Goal: Task Accomplishment & Management: Manage account settings

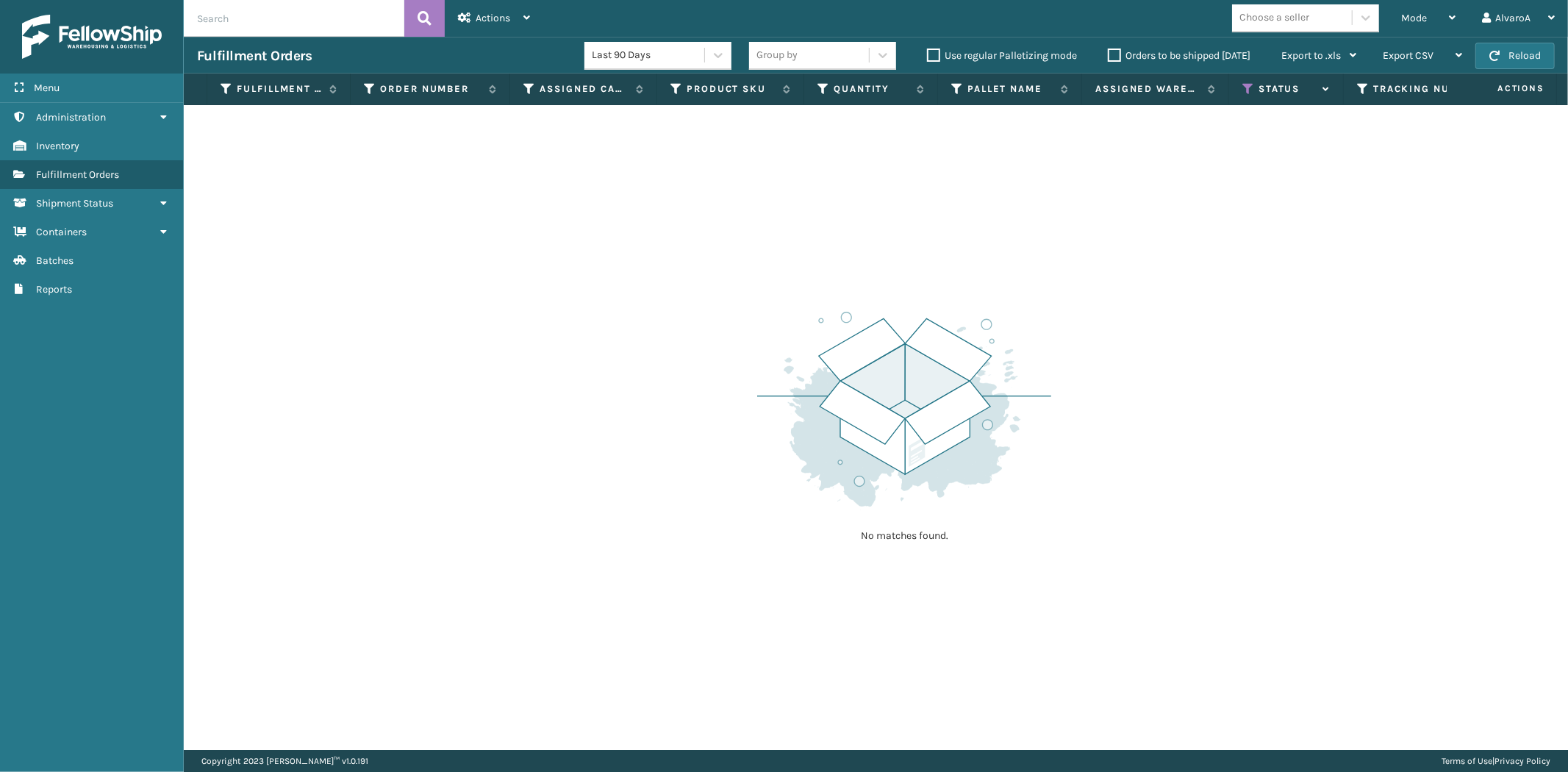
click at [1117, 54] on label "Orders to be shipped [DATE]" at bounding box center [1178, 56] width 142 height 13
click at [1108, 54] on input "Orders to be shipped [DATE]" at bounding box center [1107, 51] width 1 height 10
click at [1250, 89] on icon at bounding box center [1248, 88] width 12 height 14
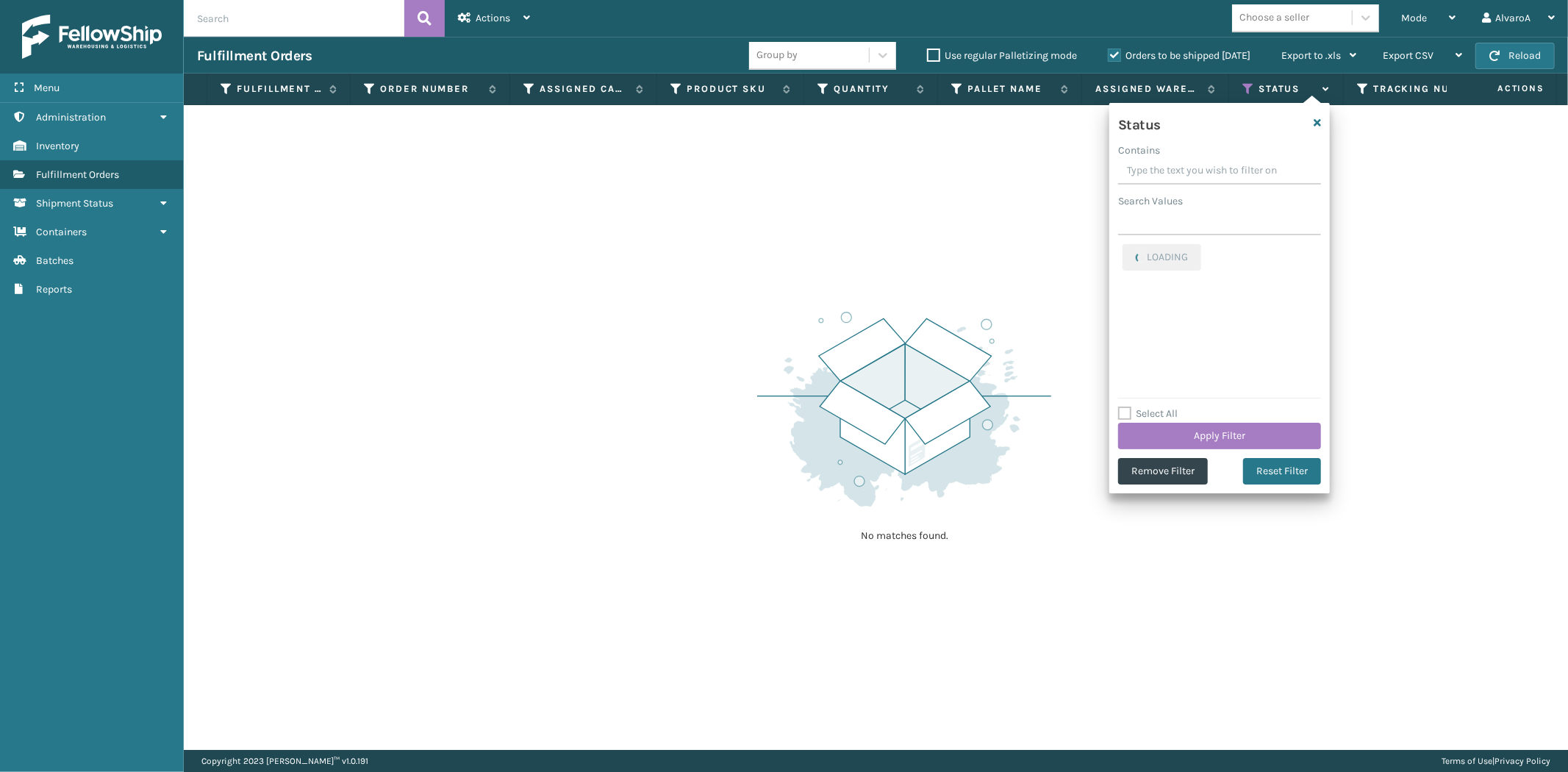
click at [1151, 165] on input "Contains" at bounding box center [1219, 170] width 203 height 26
click at [1131, 253] on label "Palletized" at bounding box center [1154, 253] width 63 height 13
click at [1123, 253] on input "Palletized" at bounding box center [1123, 249] width 1 height 10
checkbox input "false"
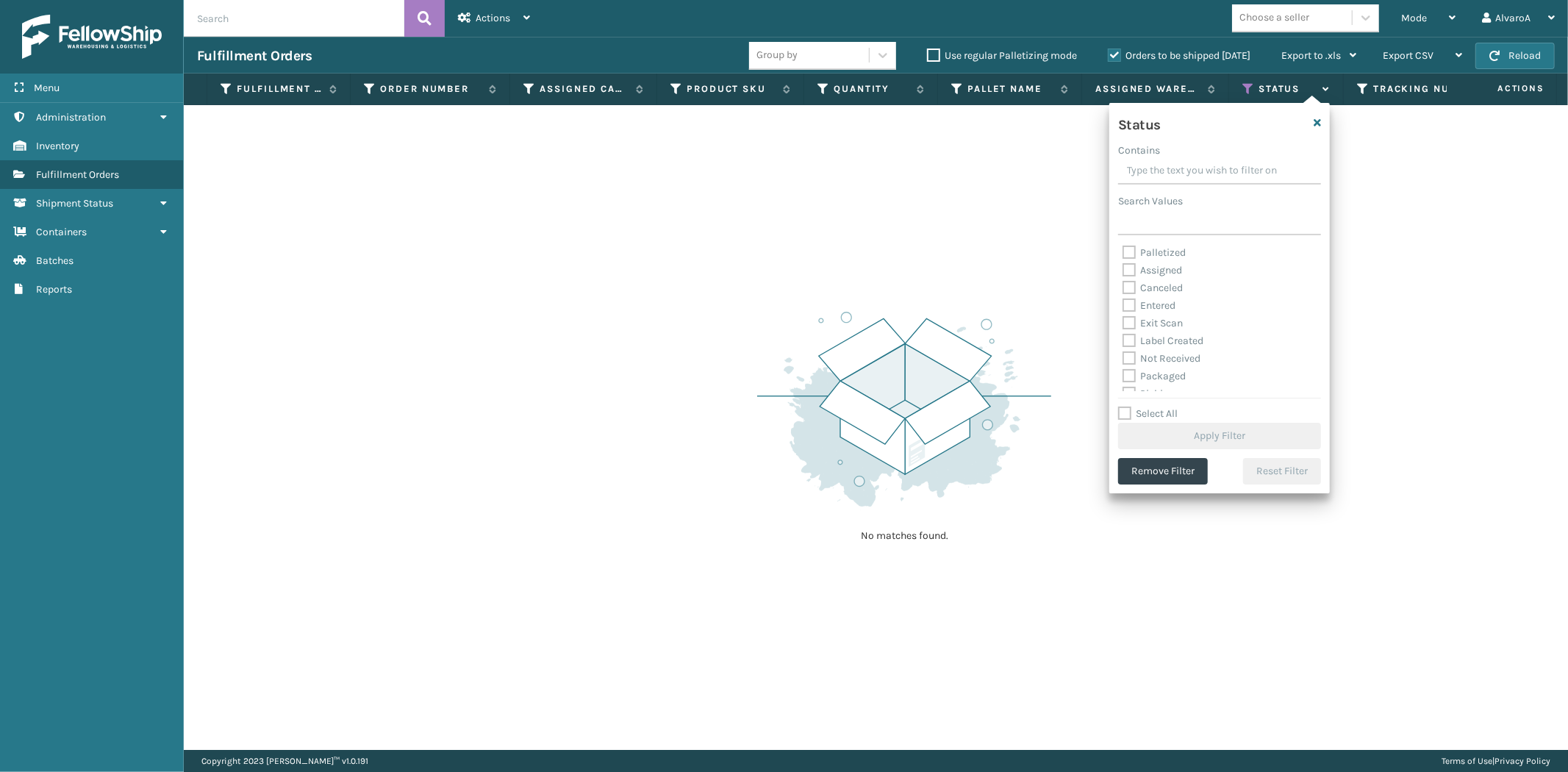
click at [1130, 271] on label "Assigned" at bounding box center [1152, 271] width 60 height 13
click at [1123, 271] on input "Assigned" at bounding box center [1123, 266] width 1 height 10
checkbox input "true"
click at [1229, 439] on button "Apply Filter" at bounding box center [1219, 436] width 203 height 26
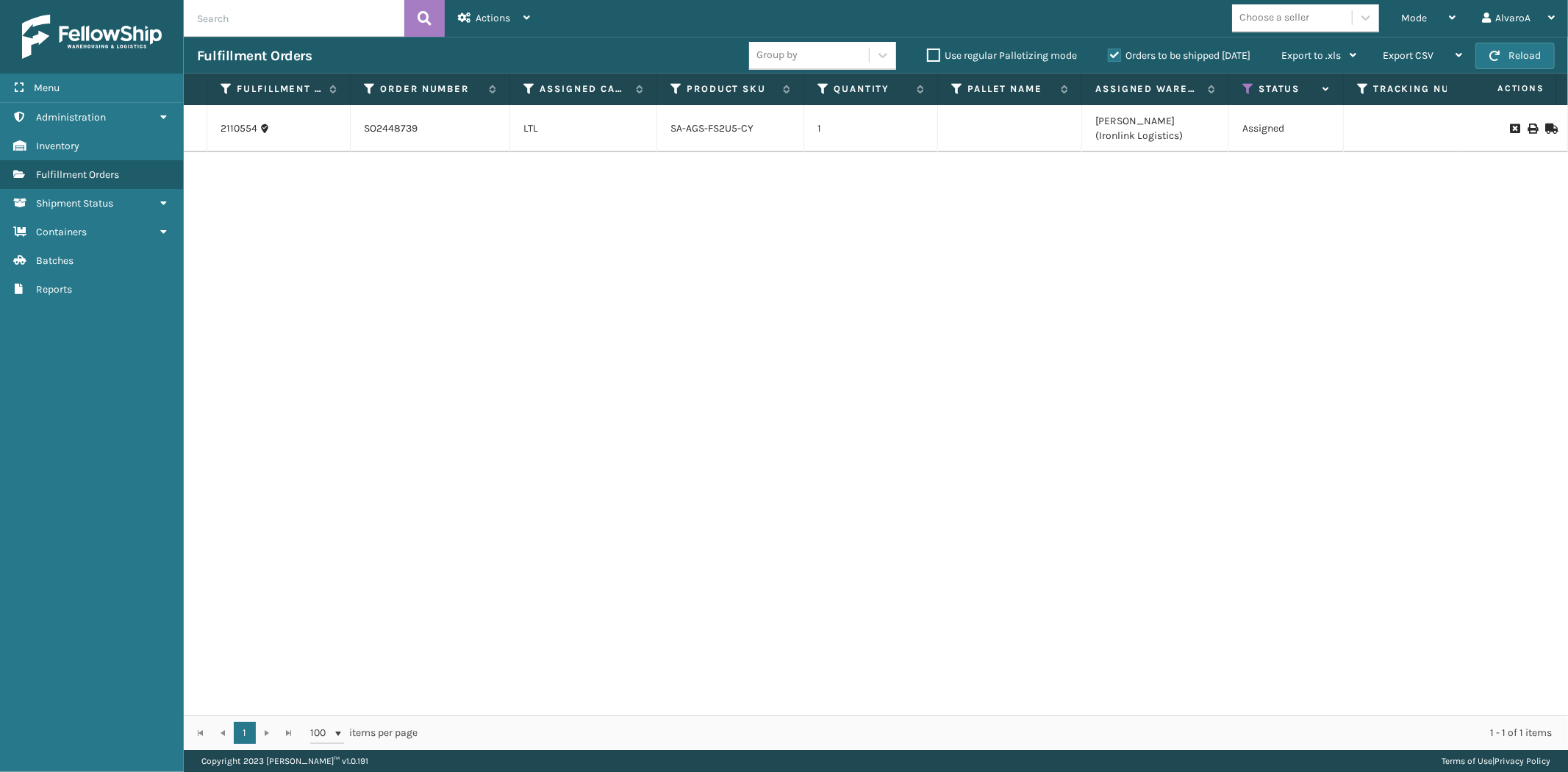
click at [1107, 55] on label "Orders to be shipped [DATE]" at bounding box center [1178, 56] width 142 height 13
click at [1107, 55] on input "Orders to be shipped [DATE]" at bounding box center [1107, 51] width 1 height 10
click at [1246, 82] on icon at bounding box center [1248, 88] width 12 height 14
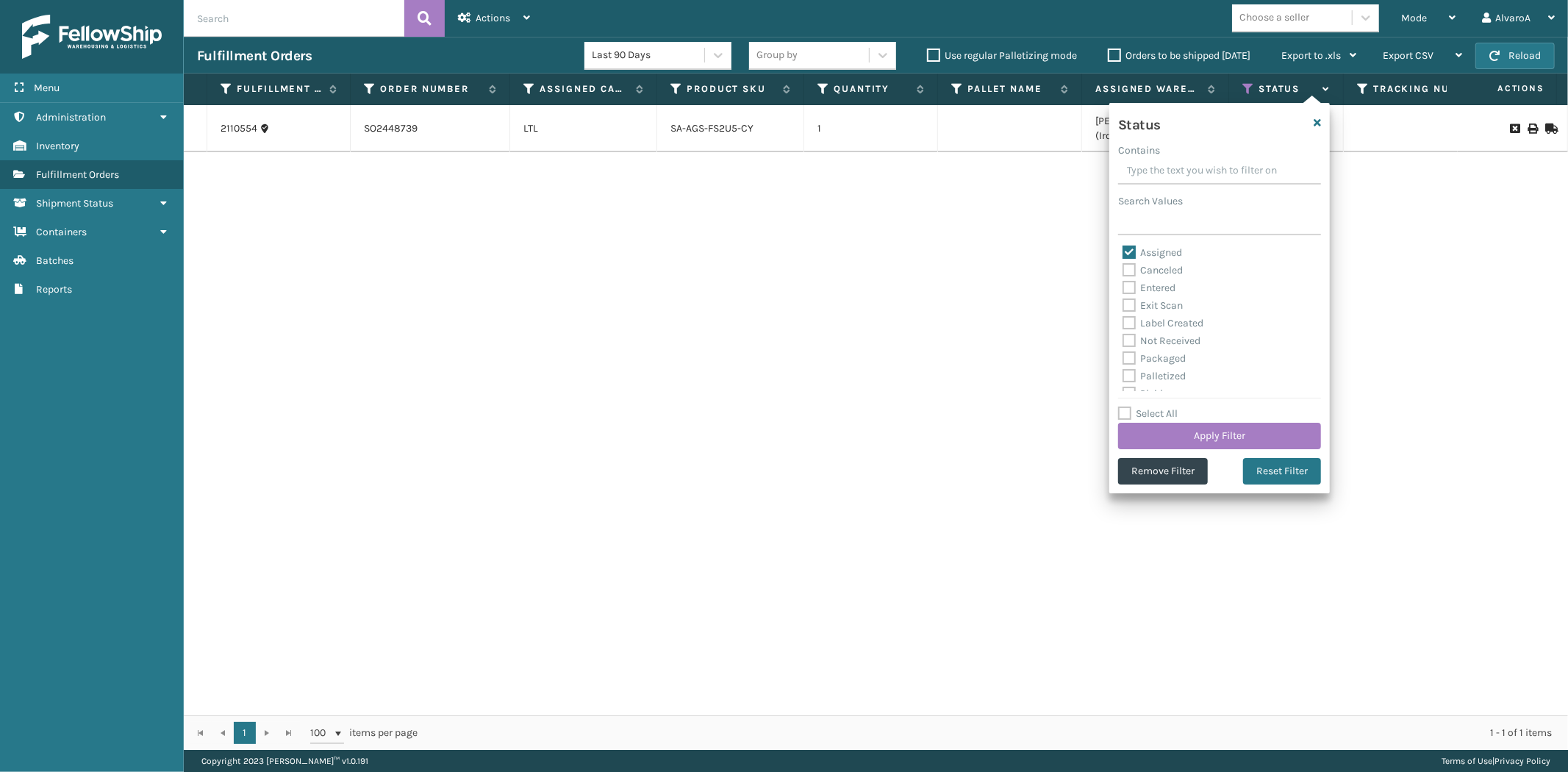
click at [1132, 252] on label "Assigned" at bounding box center [1152, 253] width 60 height 13
click at [1123, 252] on input "Assigned" at bounding box center [1123, 249] width 1 height 10
checkbox input "false"
click at [1131, 308] on label "Picking" at bounding box center [1149, 312] width 52 height 13
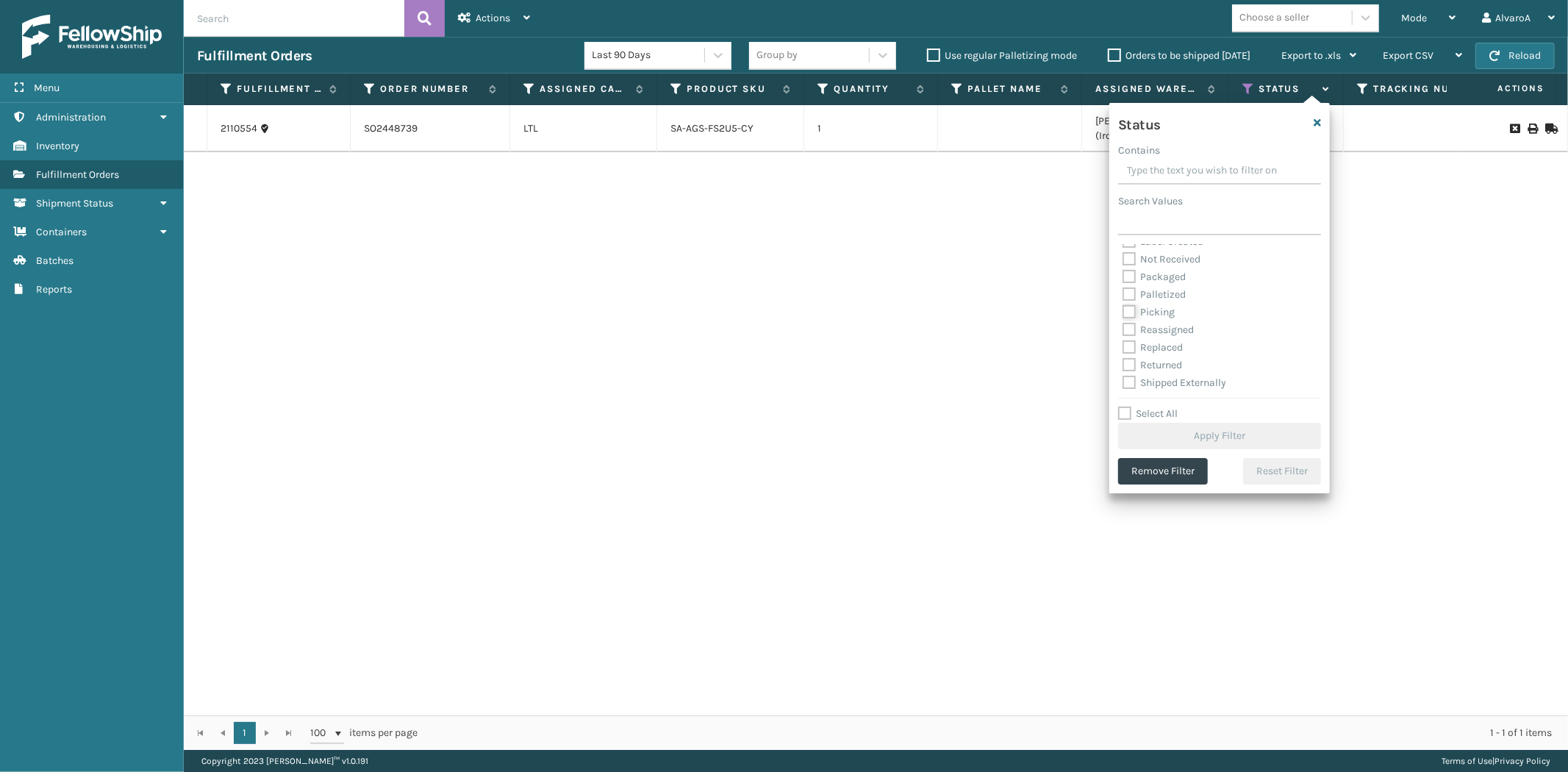
click at [1123, 308] on input "Picking" at bounding box center [1123, 308] width 1 height 10
checkbox input "true"
click at [1162, 446] on button "Apply Filter" at bounding box center [1219, 436] width 203 height 26
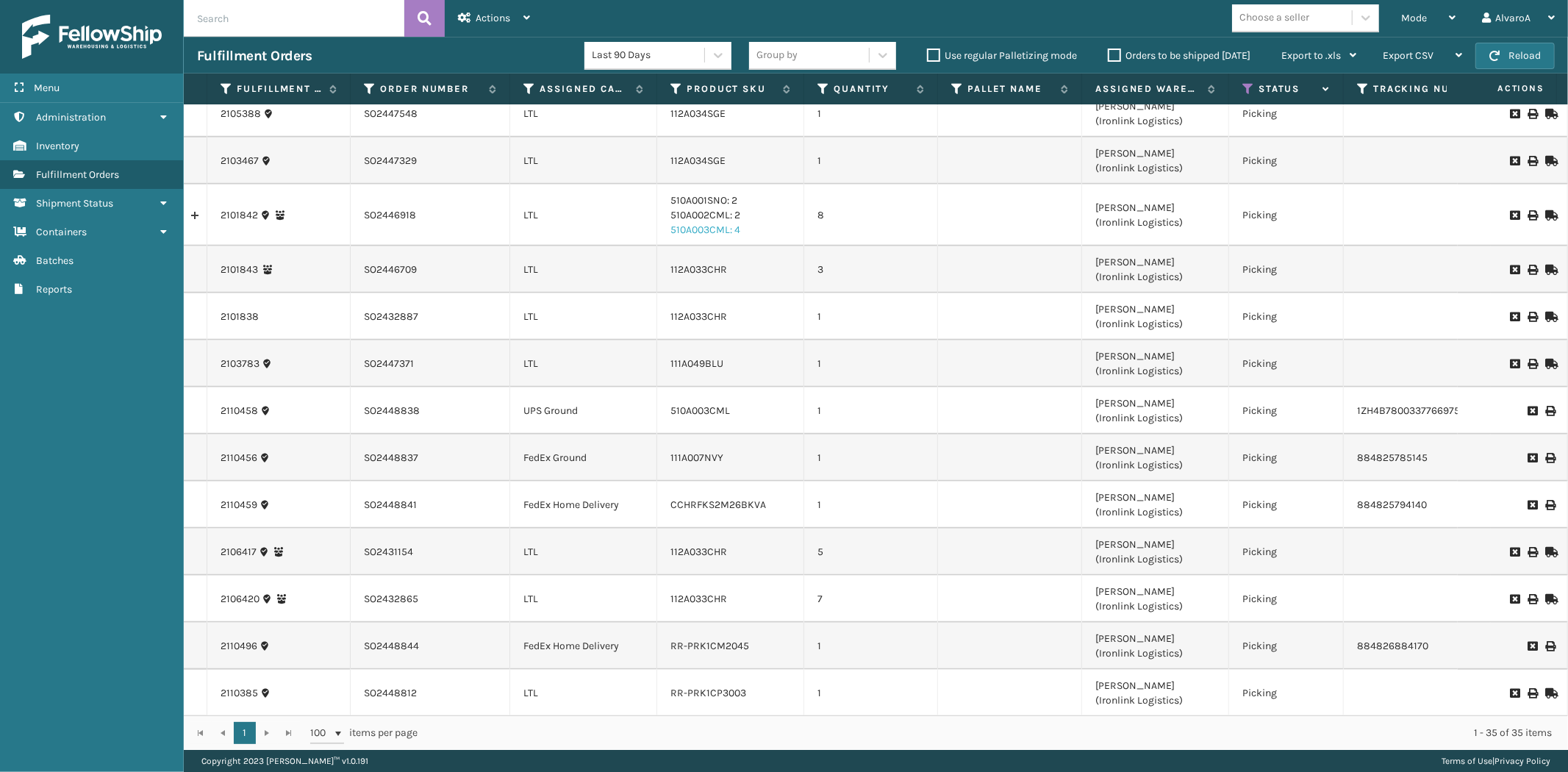
scroll to position [1194, 0]
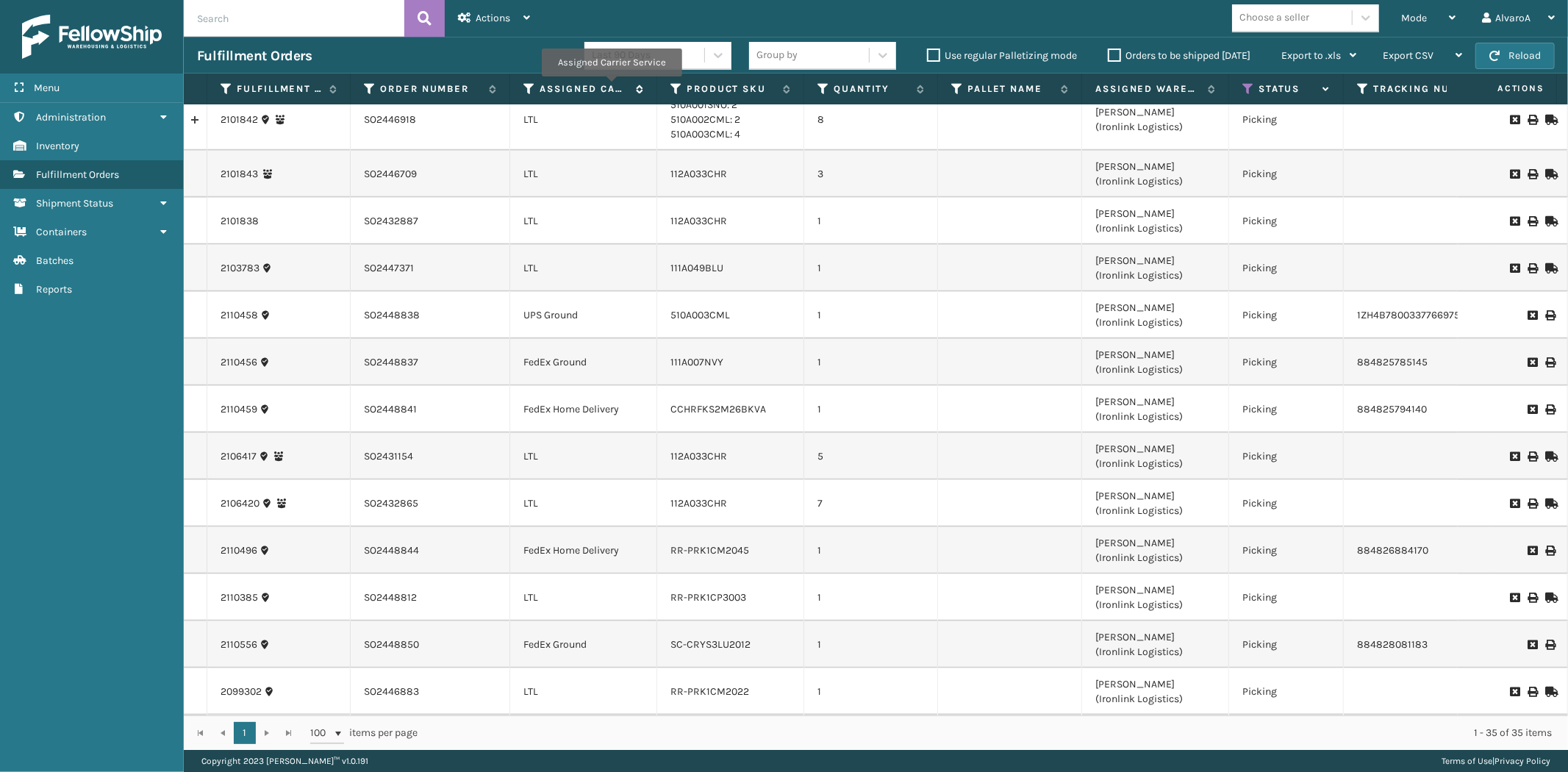
click at [611, 87] on label "Assigned Carrier Service" at bounding box center [583, 88] width 89 height 14
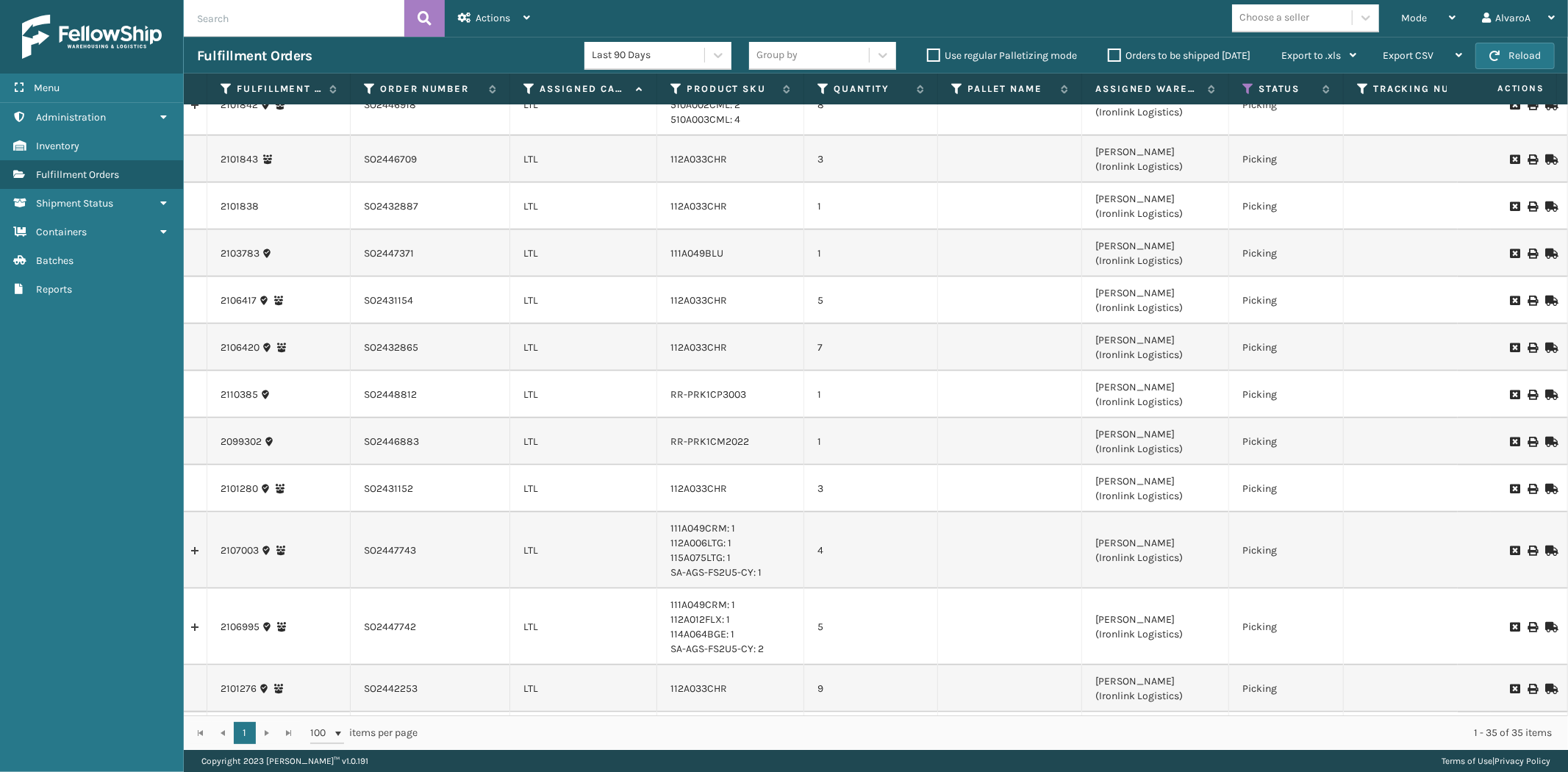
scroll to position [1194, 0]
